Goal: Task Accomplishment & Management: Use online tool/utility

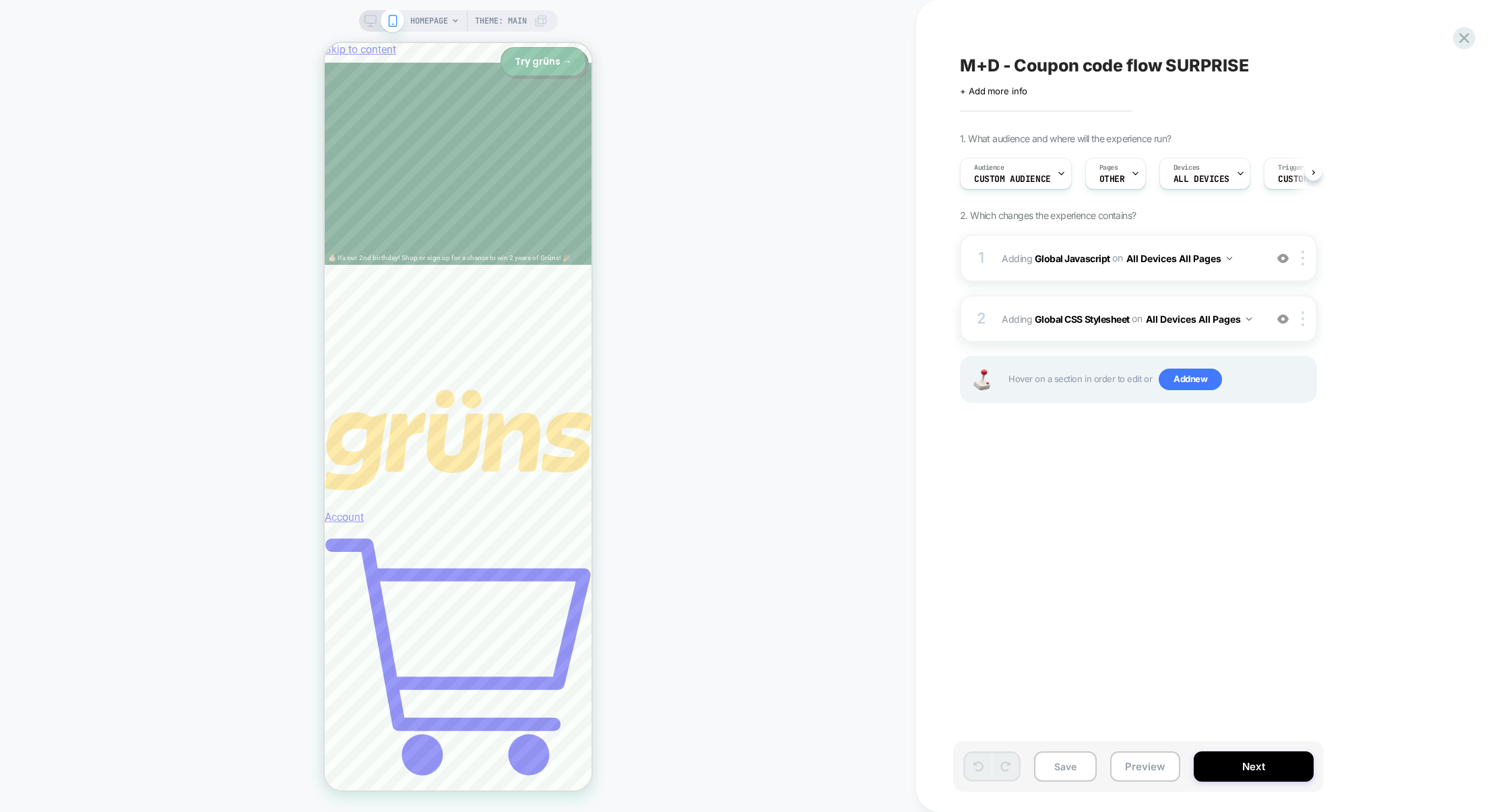
scroll to position [0, 1]
click at [1133, 770] on button "Preview" at bounding box center [1144, 766] width 70 height 30
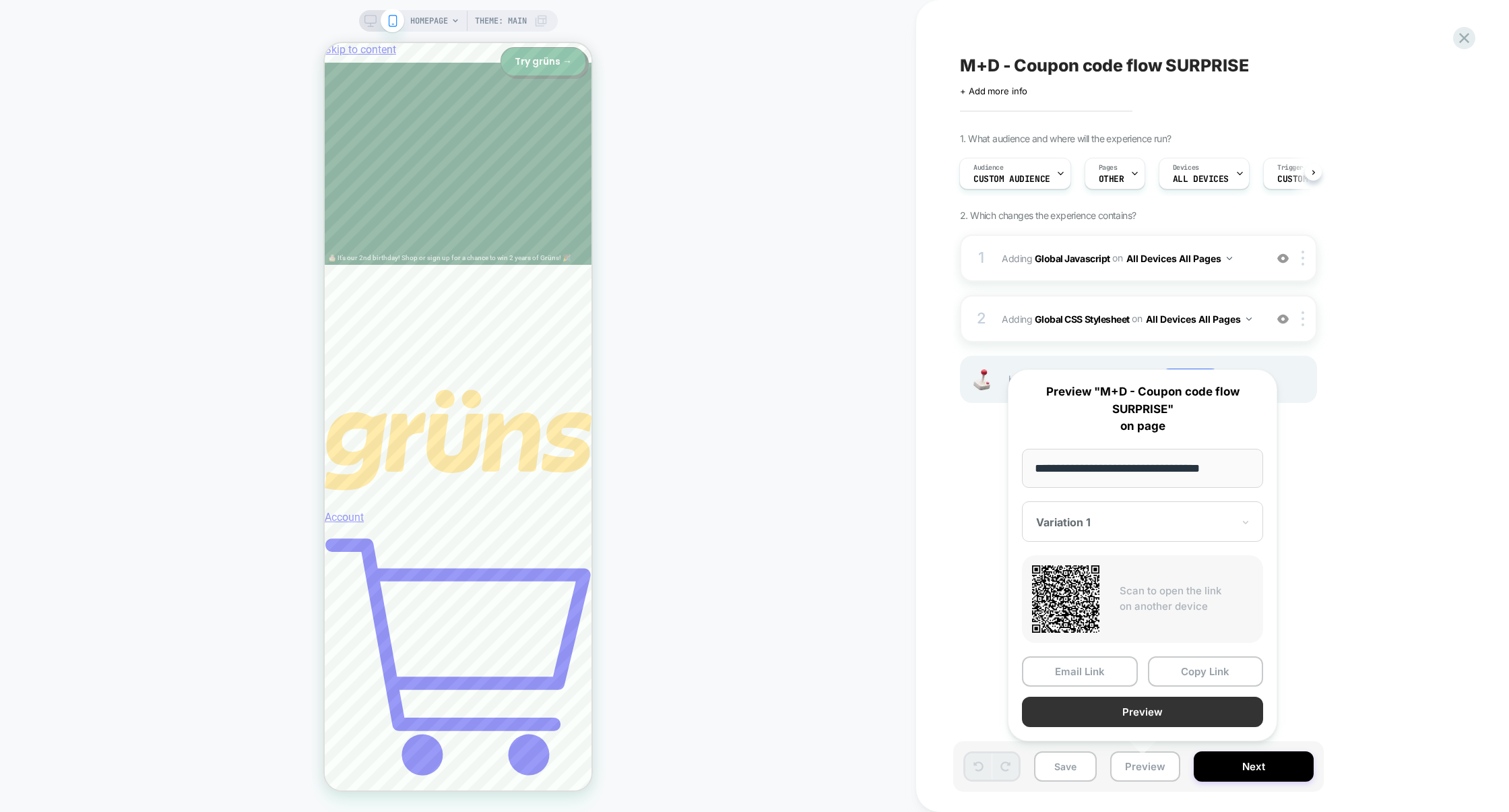
click at [1113, 711] on button "Preview" at bounding box center [1142, 711] width 241 height 30
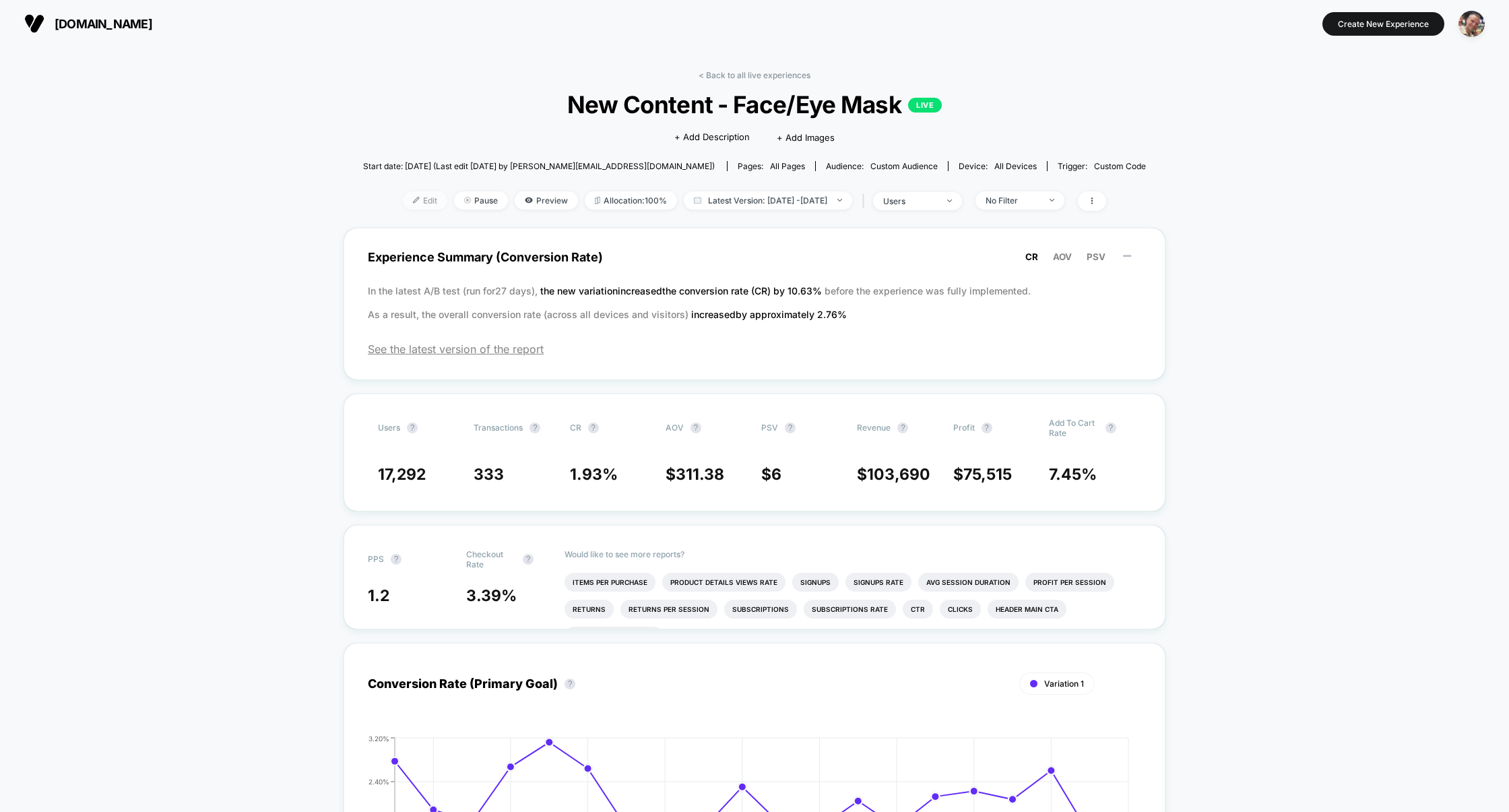
click at [417, 200] on span "Edit" at bounding box center [425, 200] width 45 height 19
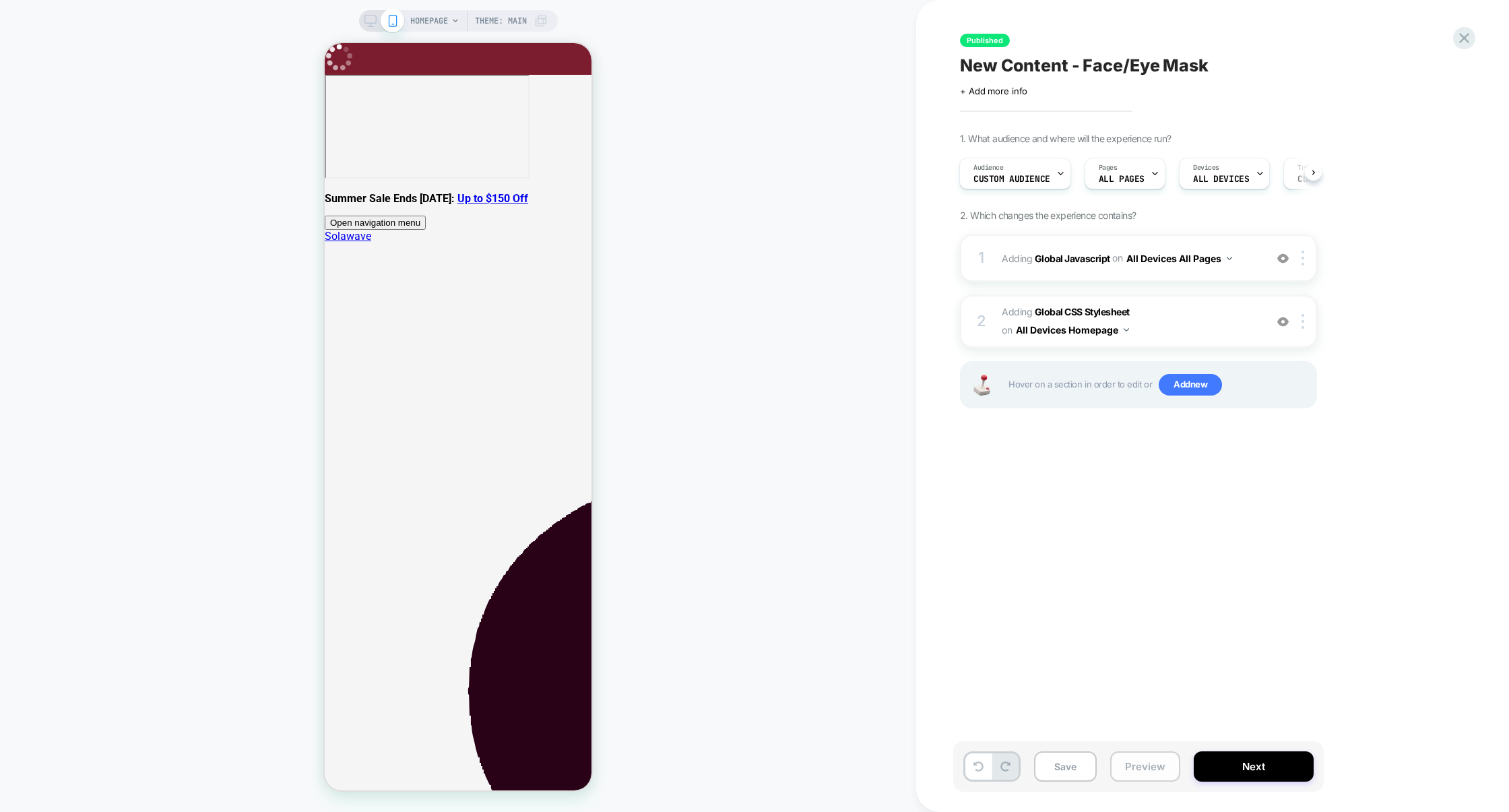
click at [1146, 761] on button "Preview" at bounding box center [1144, 766] width 70 height 30
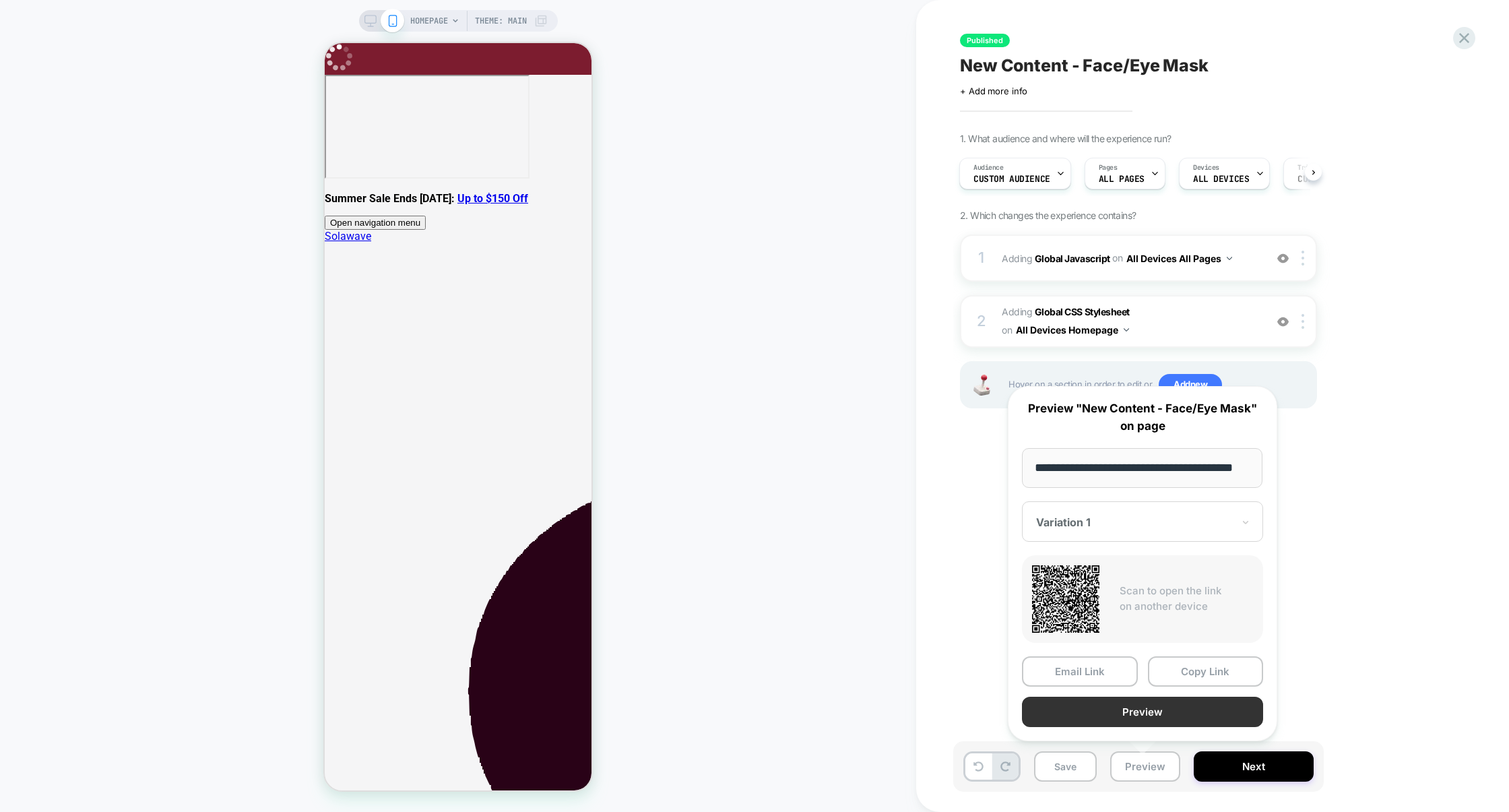
click at [1139, 713] on button "Preview" at bounding box center [1142, 711] width 241 height 30
